Goal: Navigation & Orientation: Find specific page/section

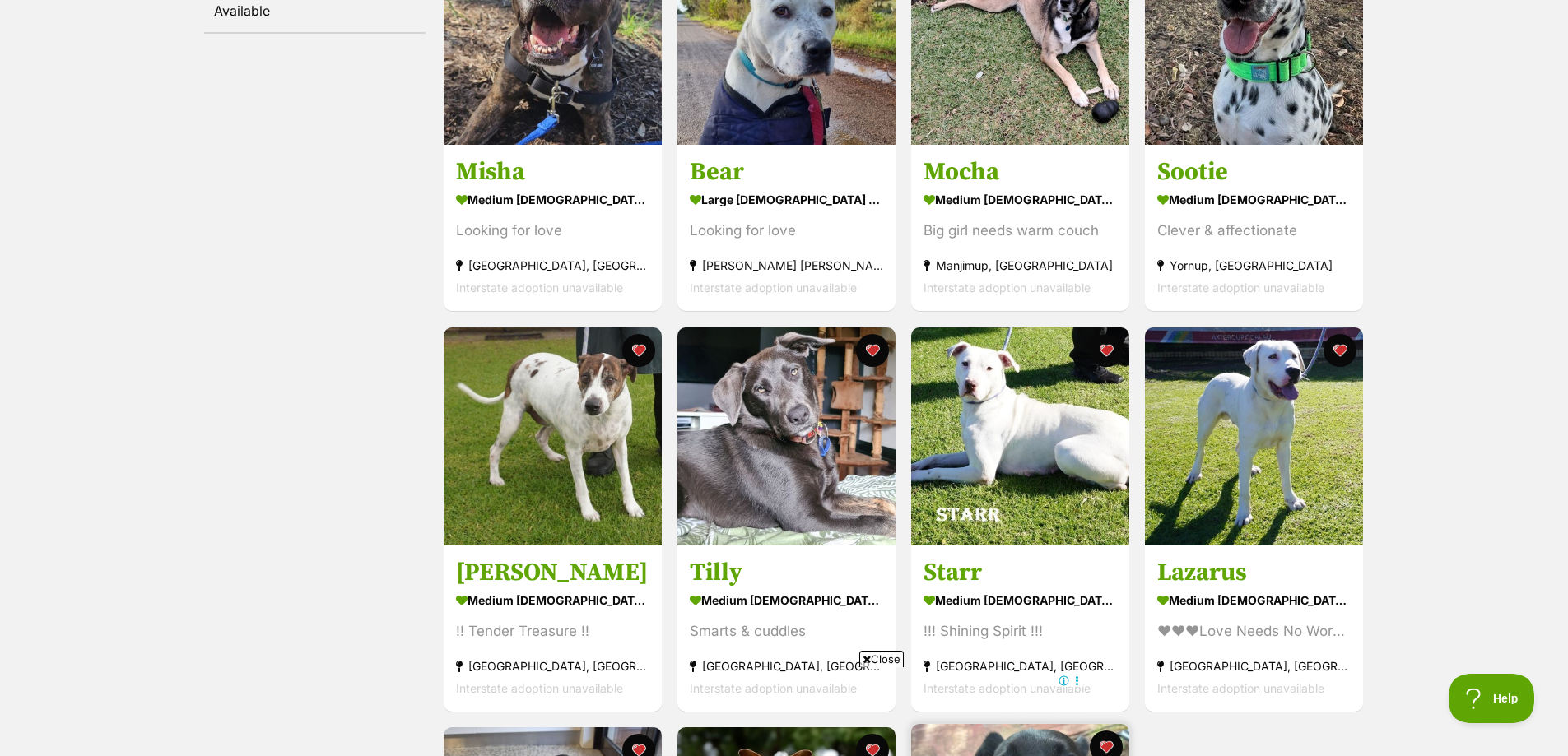
scroll to position [329, 0]
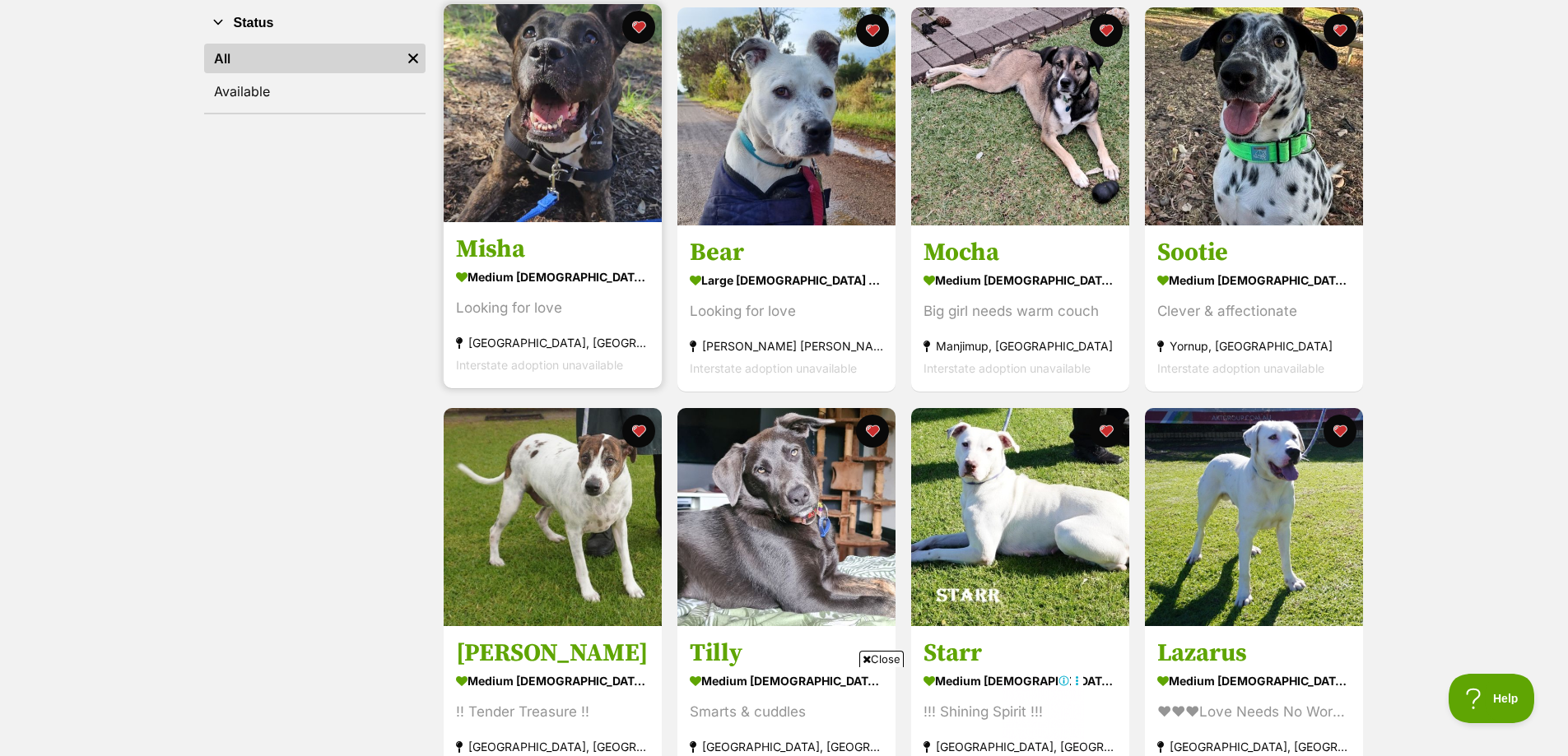
click at [587, 118] on img at bounding box center [552, 112] width 218 height 218
